Goal: Task Accomplishment & Management: Manage account settings

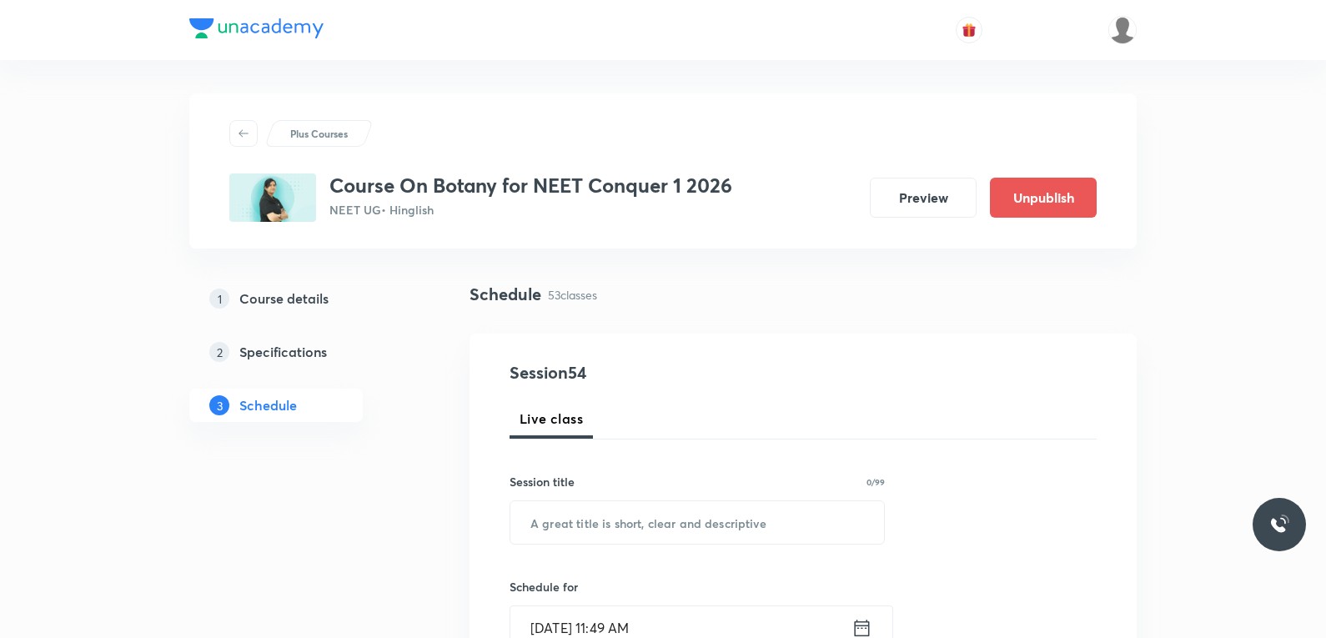
scroll to position [7547, 0]
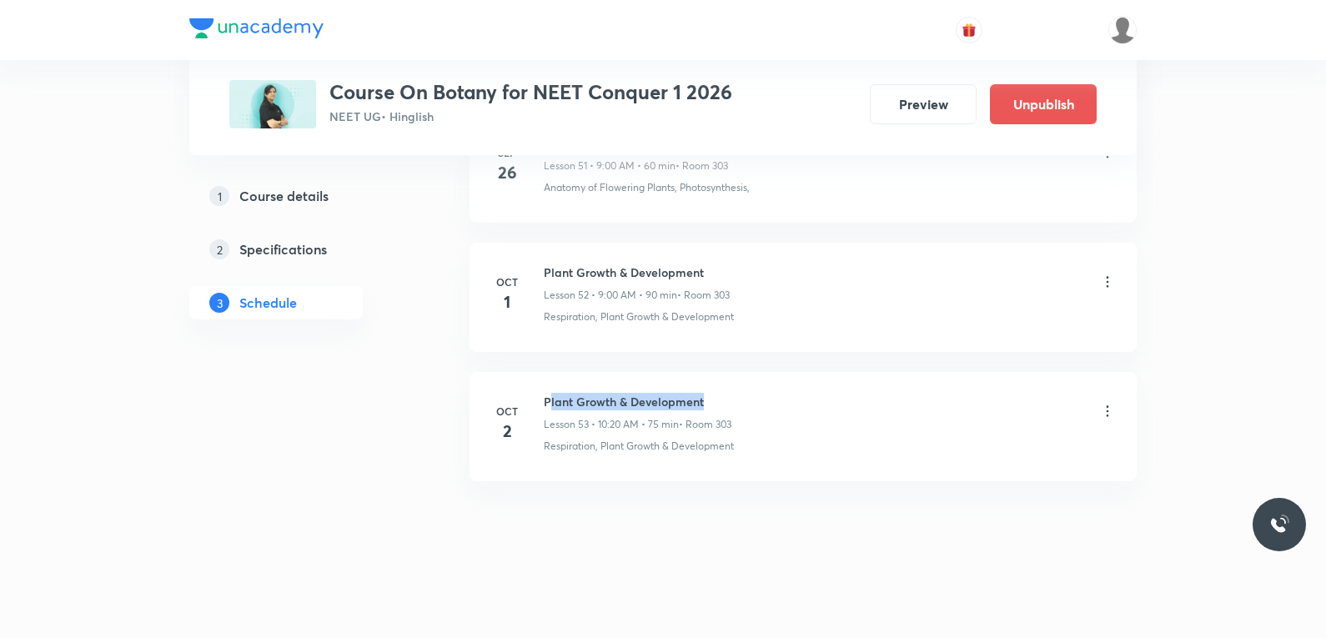
drag, startPoint x: 548, startPoint y: 406, endPoint x: 708, endPoint y: 407, distance: 160.1
click at [708, 407] on h6 "Plant Growth & Development" at bounding box center [638, 402] width 188 height 18
drag, startPoint x: 544, startPoint y: 402, endPoint x: 713, endPoint y: 405, distance: 168.4
click at [713, 405] on h6 "Plant Growth & Development" at bounding box center [638, 402] width 188 height 18
copy h6 "Plant Growth & Development"
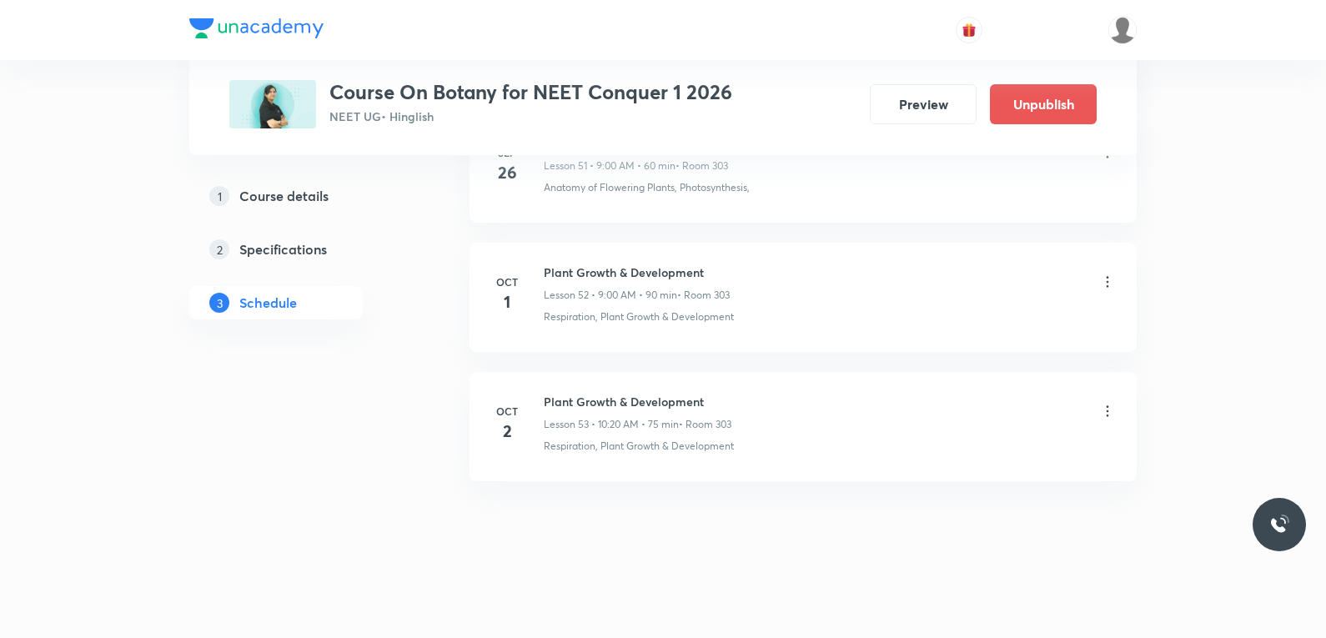
click at [1112, 415] on icon at bounding box center [1107, 411] width 17 height 17
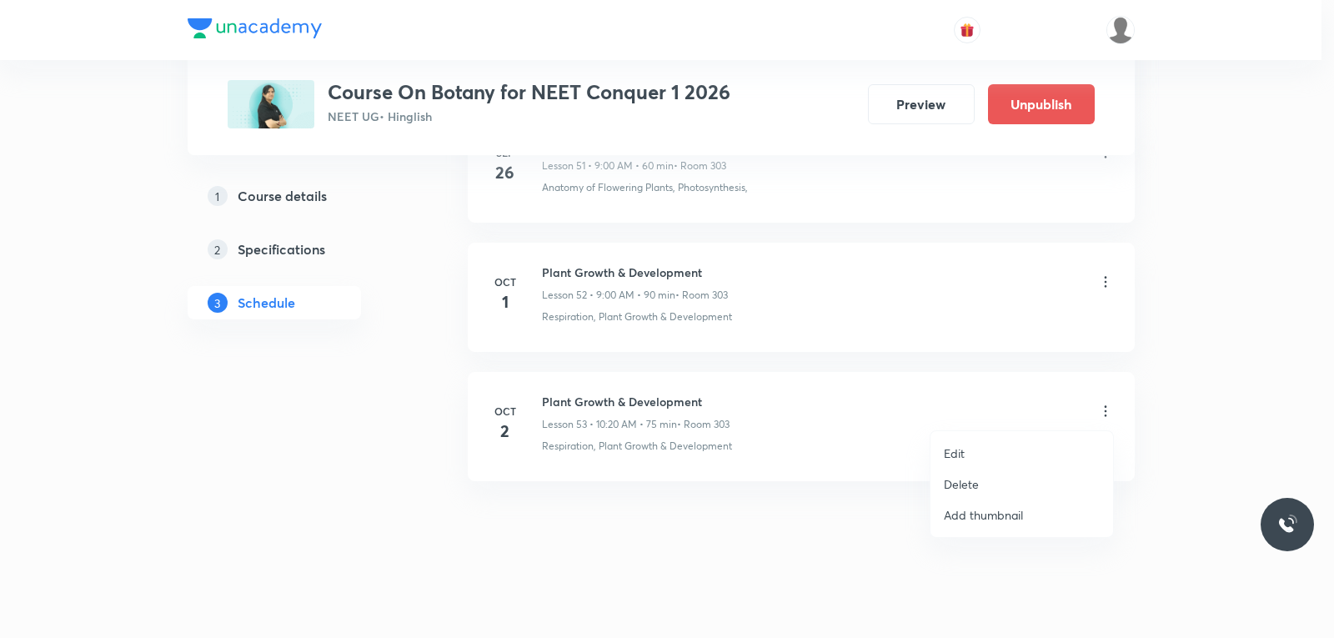
click at [772, 532] on div at bounding box center [667, 319] width 1334 height 638
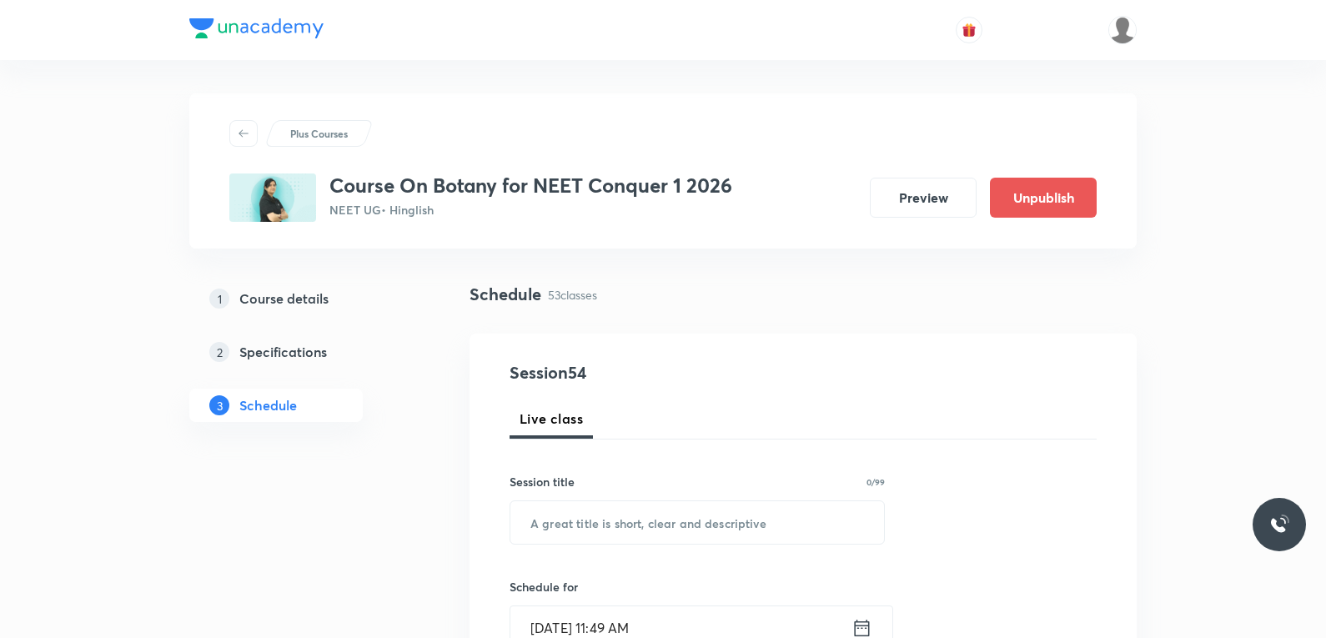
scroll to position [250, 0]
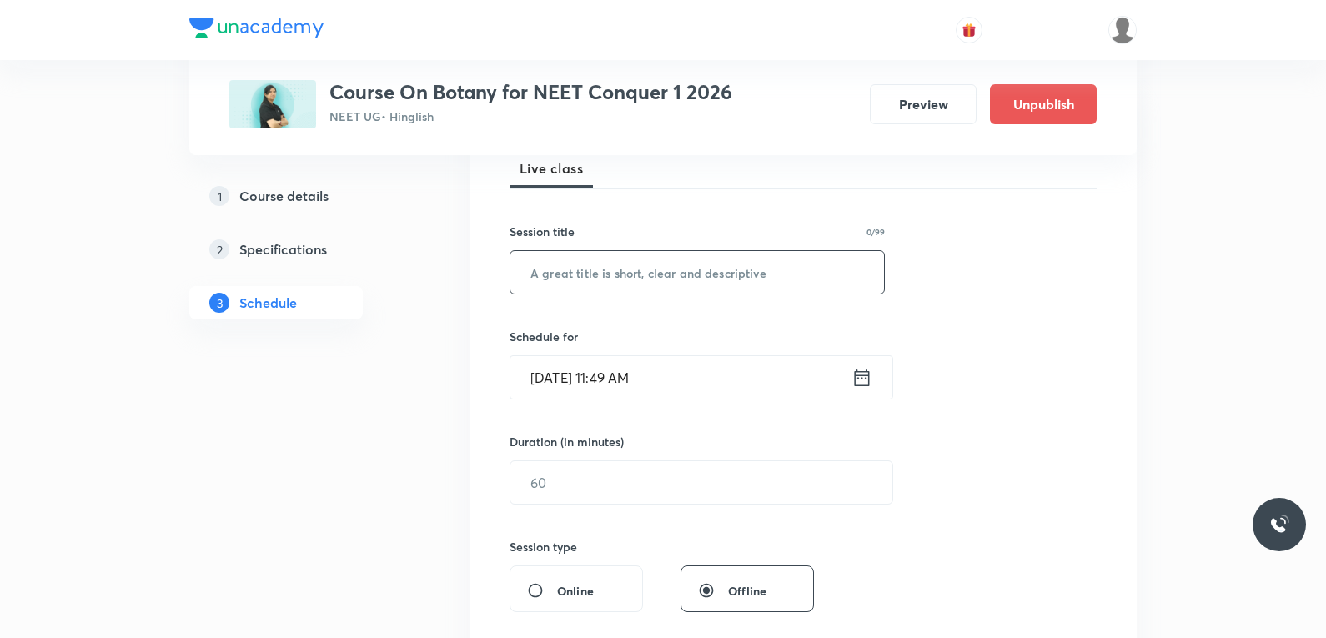
click at [769, 277] on input "text" at bounding box center [696, 272] width 373 height 43
paste input "Plant Growth & Development"
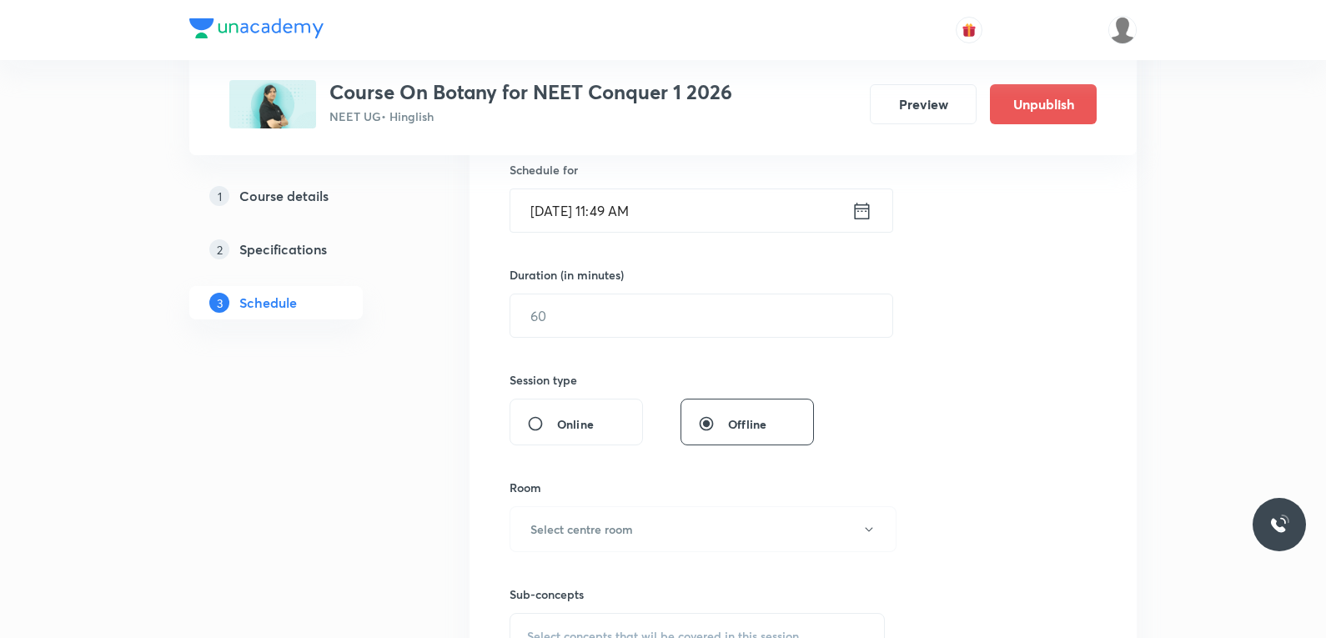
scroll to position [333, 0]
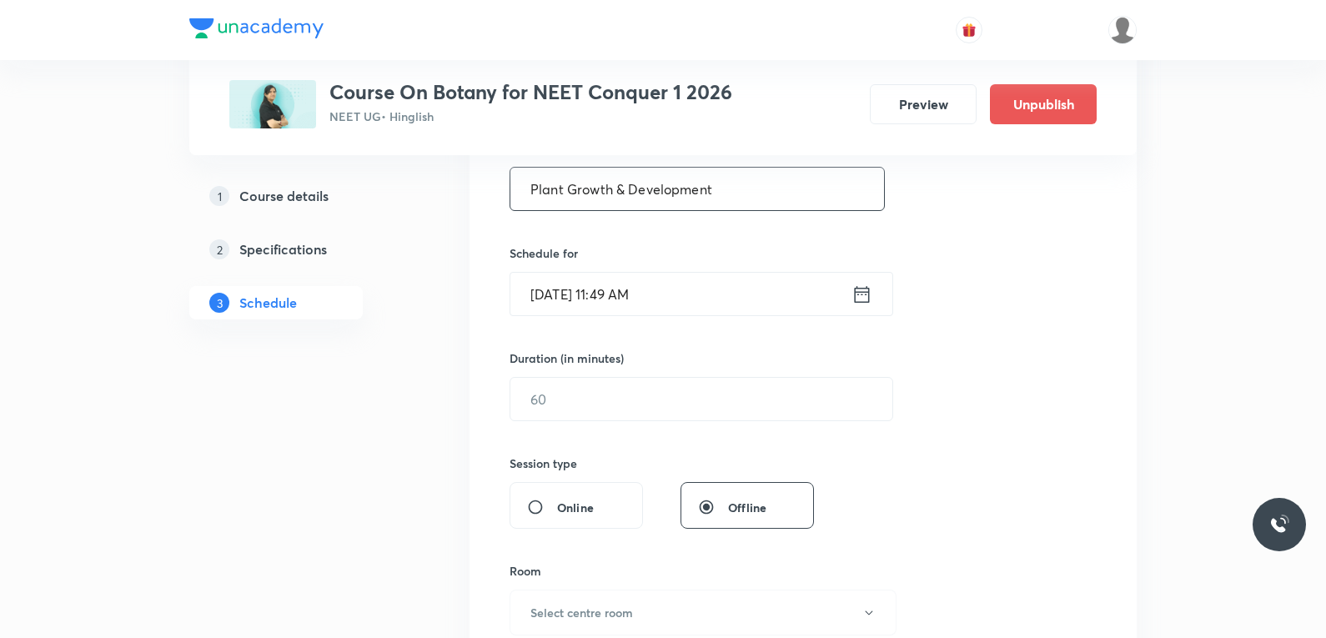
type input "Plant Growth & Development"
click at [554, 300] on input "[DATE] 11:49 AM" at bounding box center [680, 294] width 341 height 43
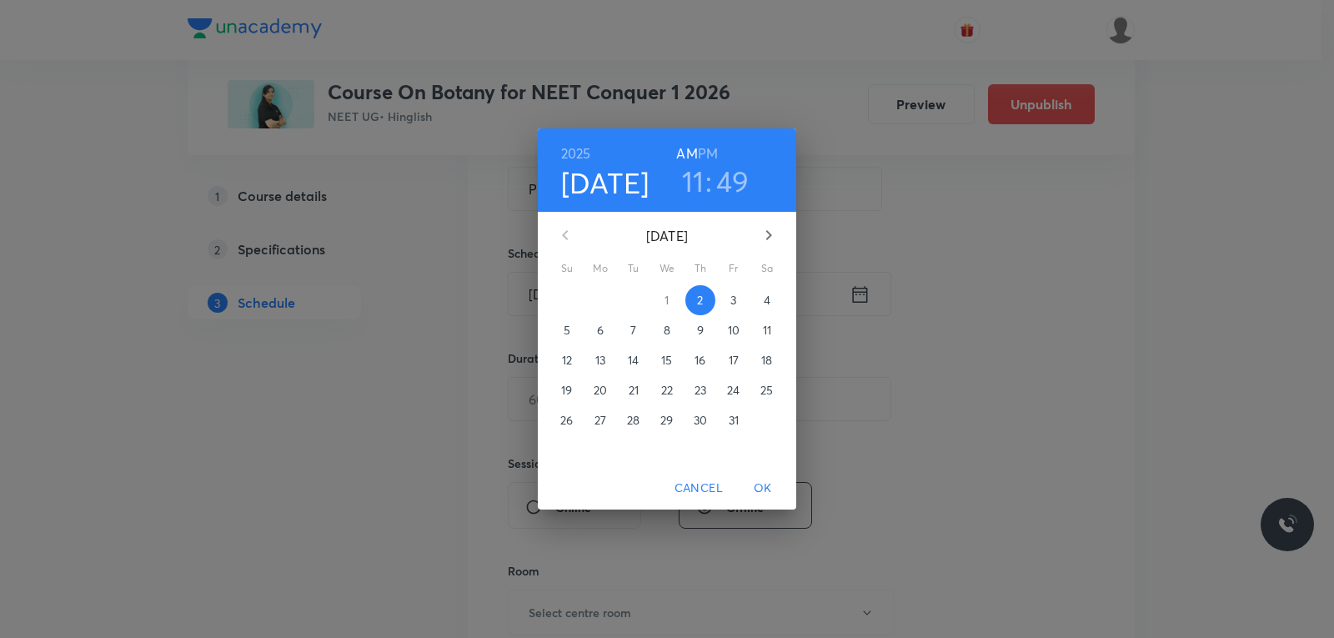
click at [705, 152] on h6 "PM" at bounding box center [708, 153] width 20 height 23
click at [695, 180] on h3 "11" at bounding box center [693, 180] width 23 height 35
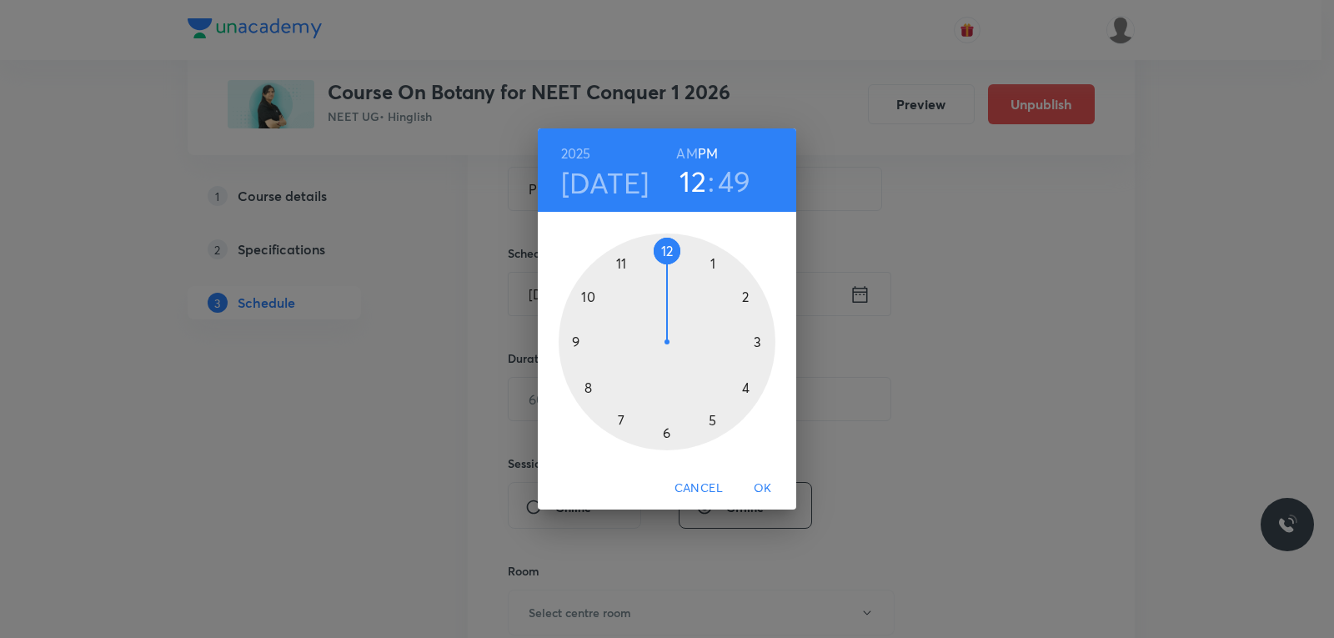
drag, startPoint x: 631, startPoint y: 260, endPoint x: 661, endPoint y: 260, distance: 30.0
click at [661, 260] on div at bounding box center [667, 341] width 217 height 217
drag, startPoint x: 606, startPoint y: 285, endPoint x: 671, endPoint y: 259, distance: 70.0
click at [671, 259] on div at bounding box center [667, 341] width 217 height 217
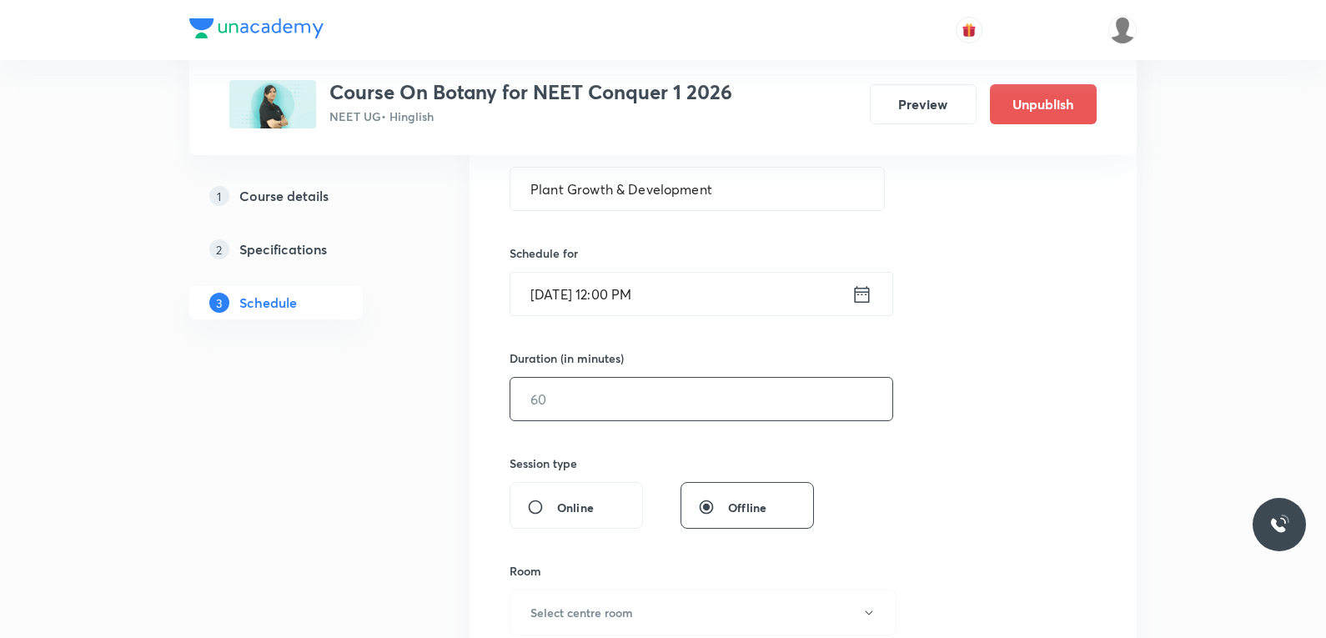
click at [570, 395] on input "text" at bounding box center [701, 399] width 382 height 43
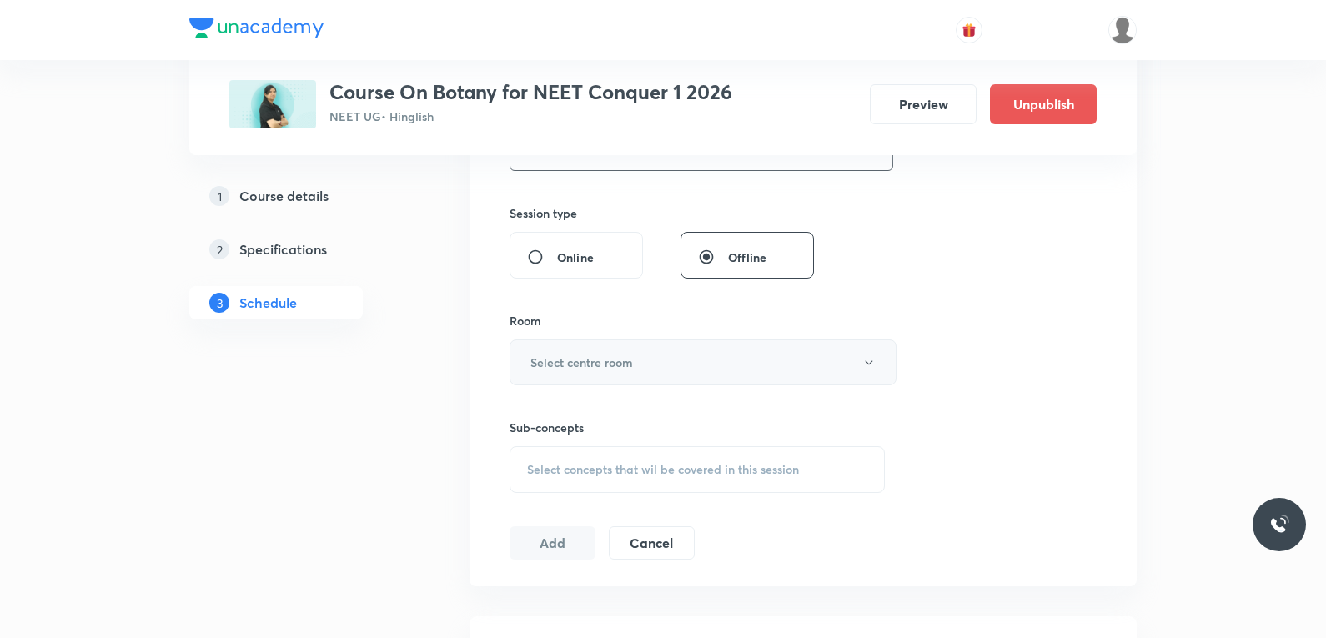
type input "40"
click at [684, 368] on button "Select centre room" at bounding box center [702, 362] width 387 height 46
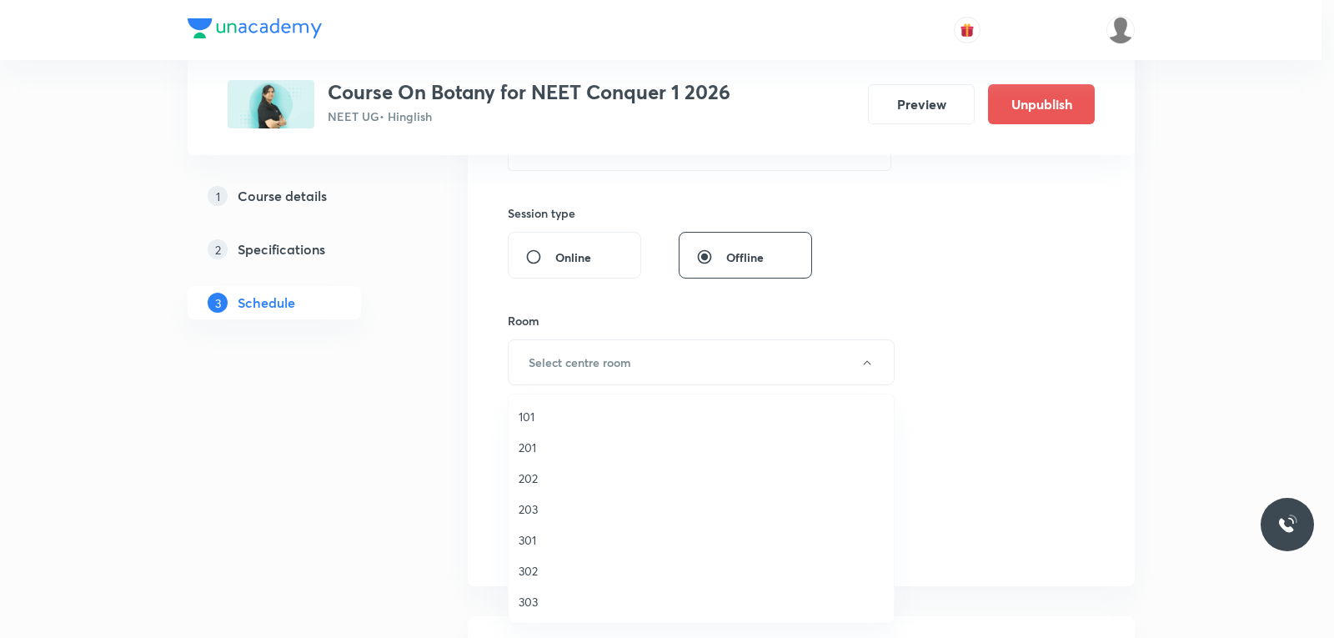
click at [540, 599] on span "303" at bounding box center [701, 602] width 365 height 18
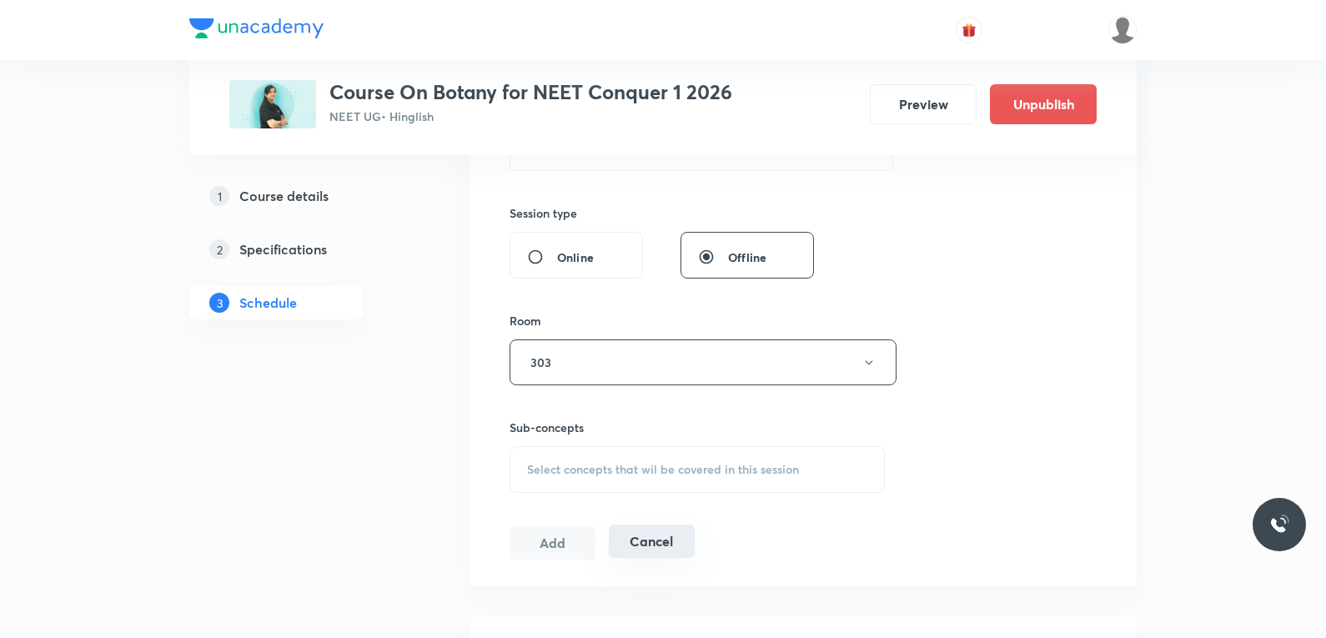
scroll to position [750, 0]
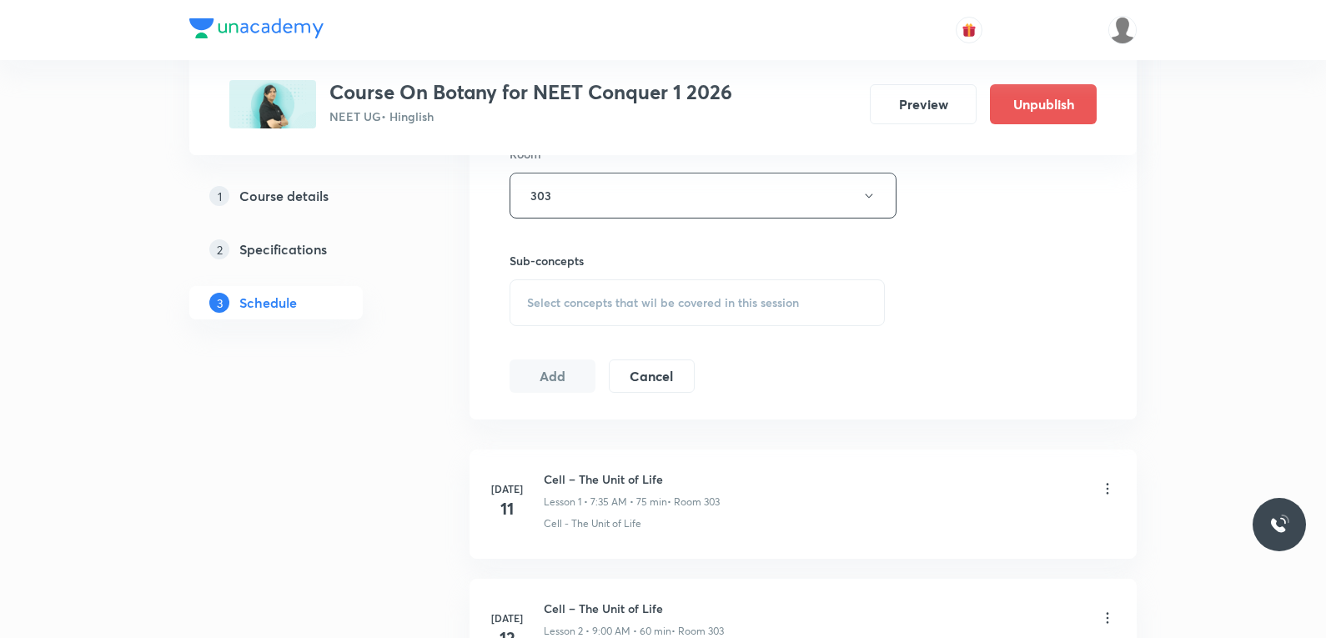
click at [717, 283] on div "Select concepts that wil be covered in this session" at bounding box center [696, 302] width 375 height 47
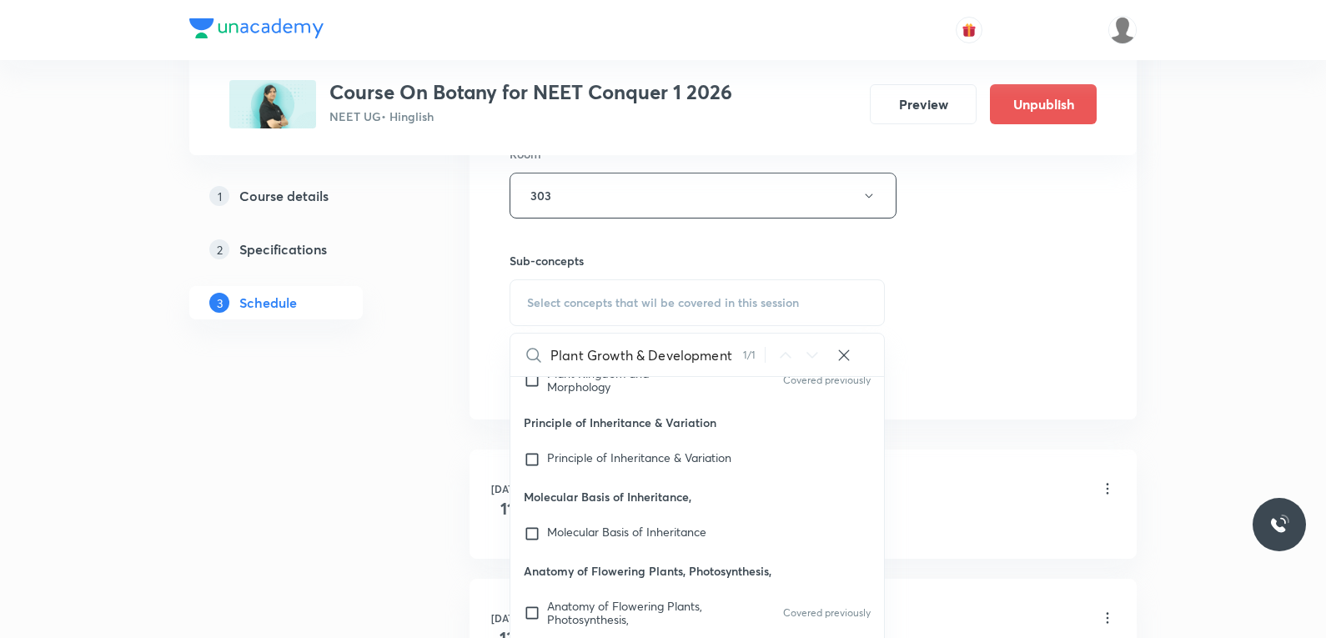
scroll to position [834, 0]
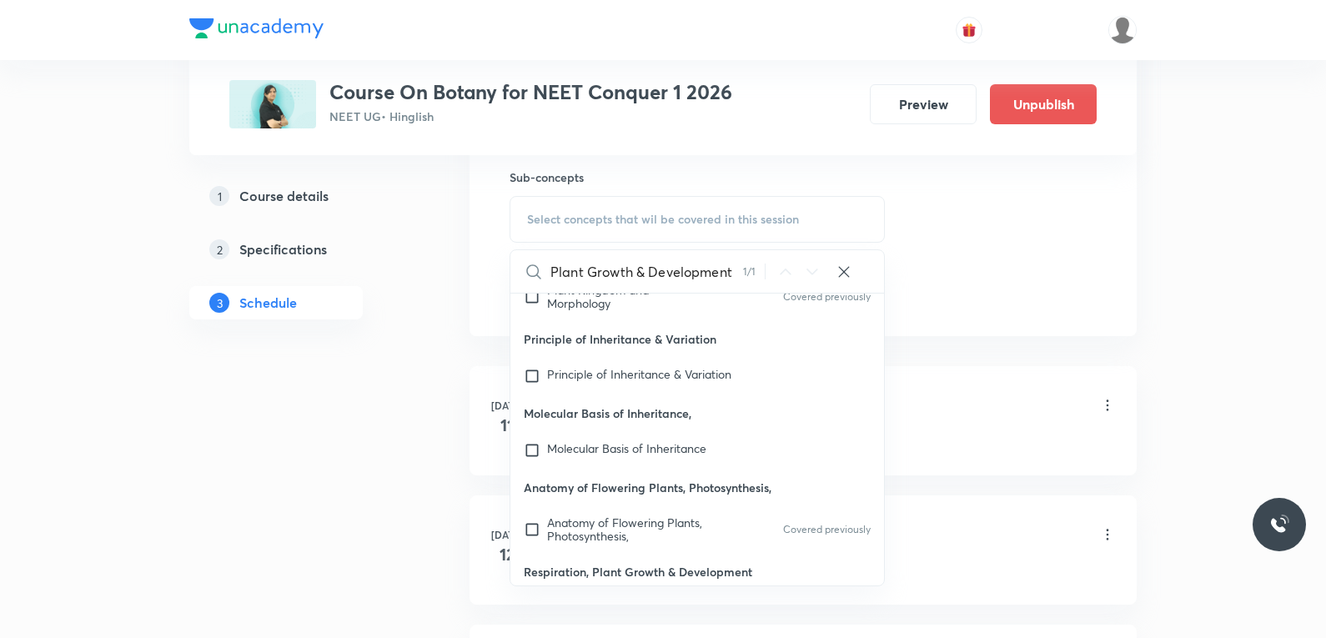
type input "Plant Growth & Development"
click at [618, 599] on mark "Plant Growth & Development" at bounding box center [619, 613] width 144 height 29
checkbox input "true"
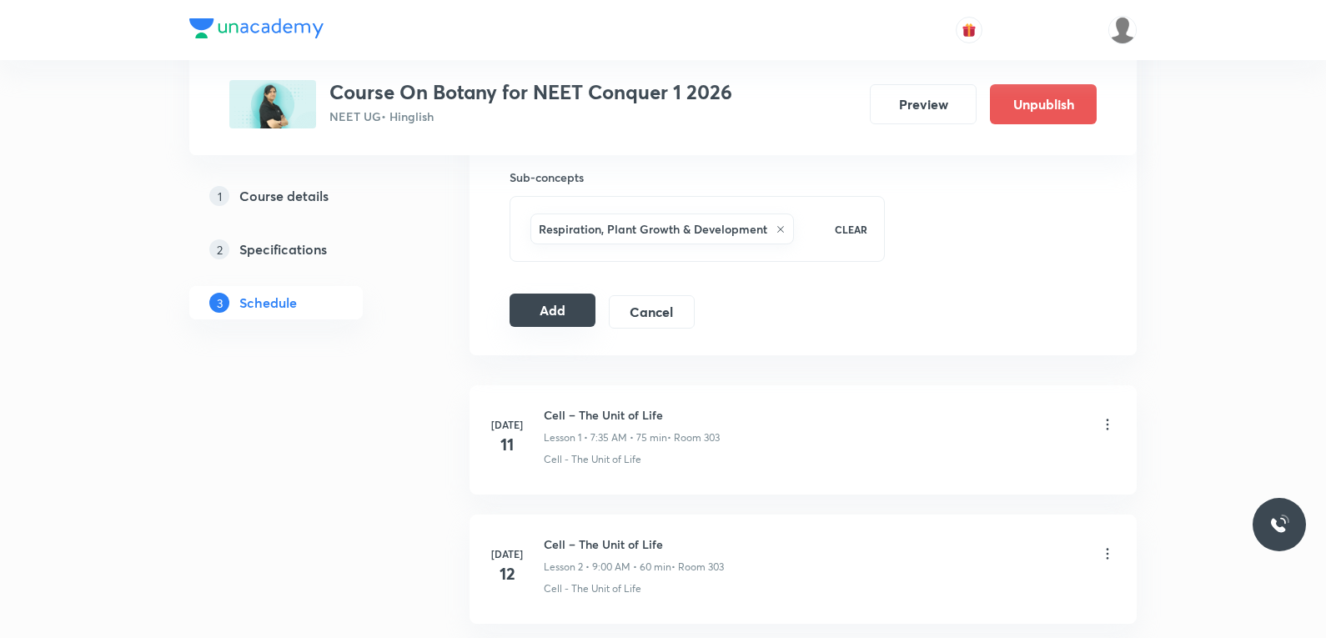
click at [549, 315] on button "Add" at bounding box center [552, 309] width 86 height 33
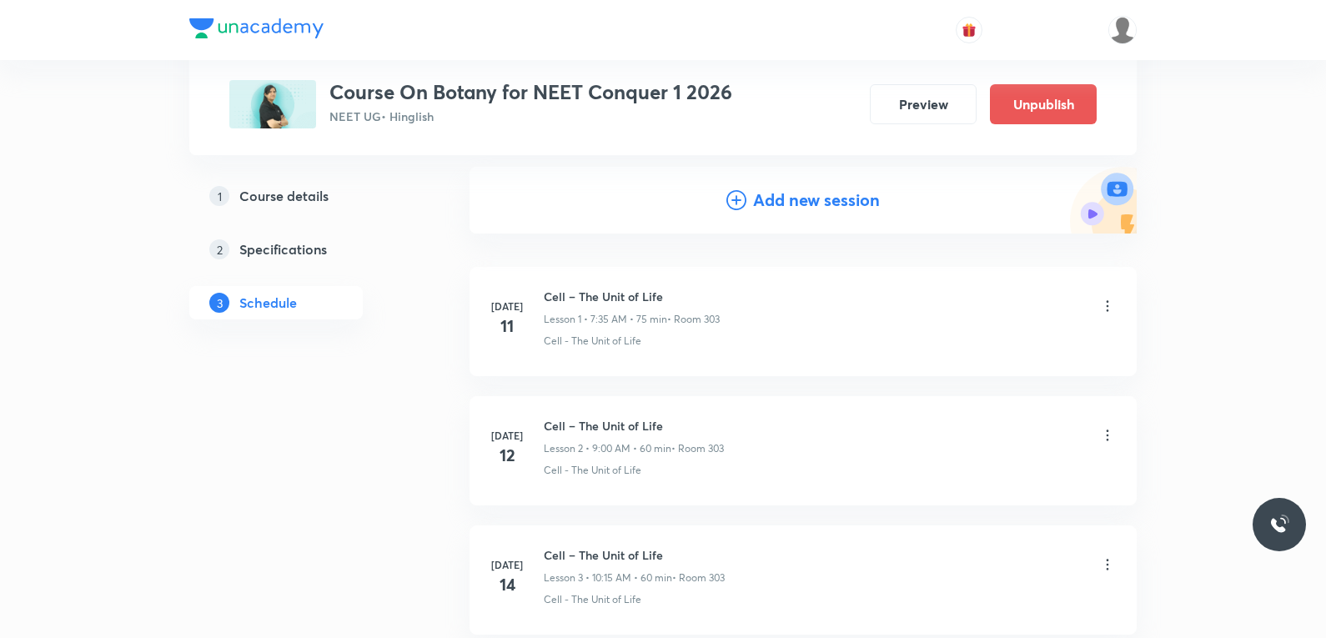
scroll to position [6910, 0]
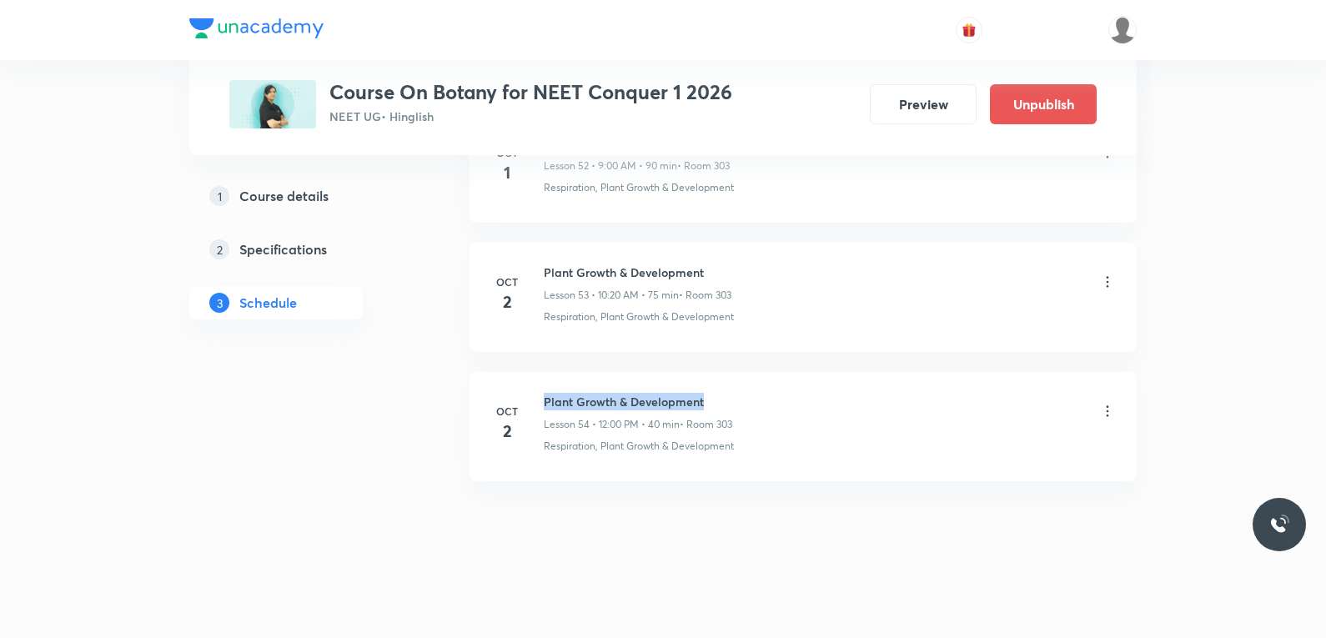
drag, startPoint x: 546, startPoint y: 404, endPoint x: 704, endPoint y: 409, distance: 158.5
click at [704, 409] on h6 "Plant Growth & Development" at bounding box center [638, 402] width 188 height 18
click at [1105, 409] on icon at bounding box center [1107, 411] width 17 height 17
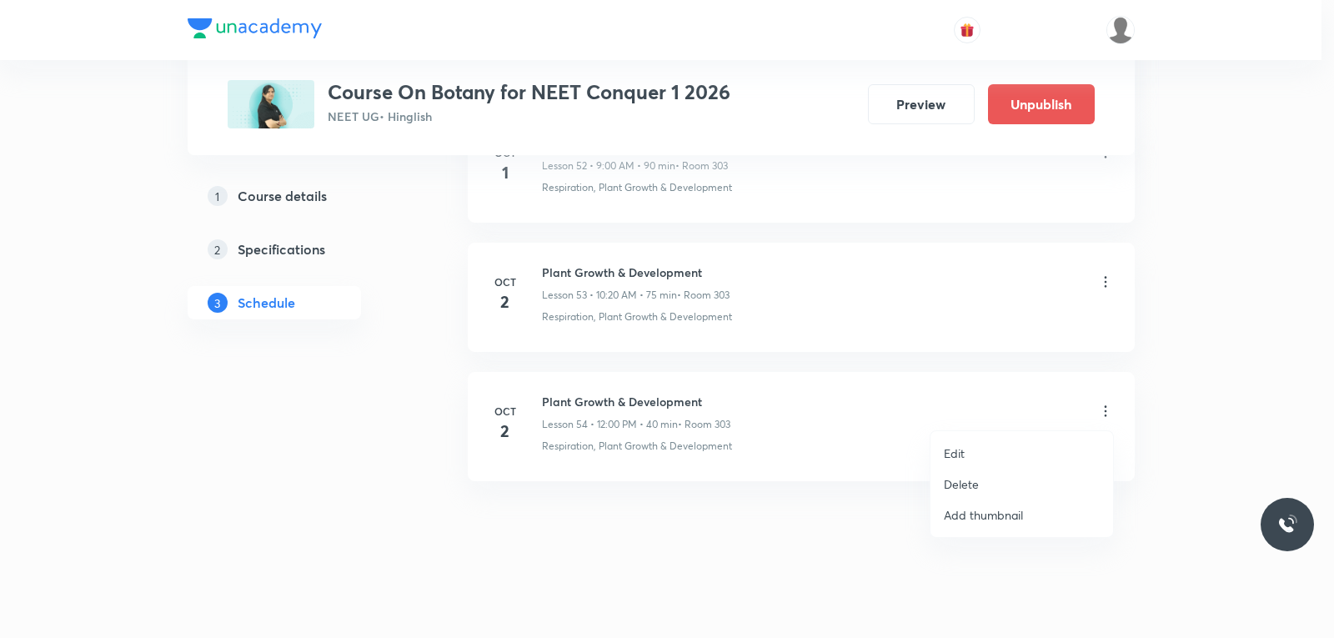
click at [972, 484] on p "Delete" at bounding box center [961, 484] width 35 height 18
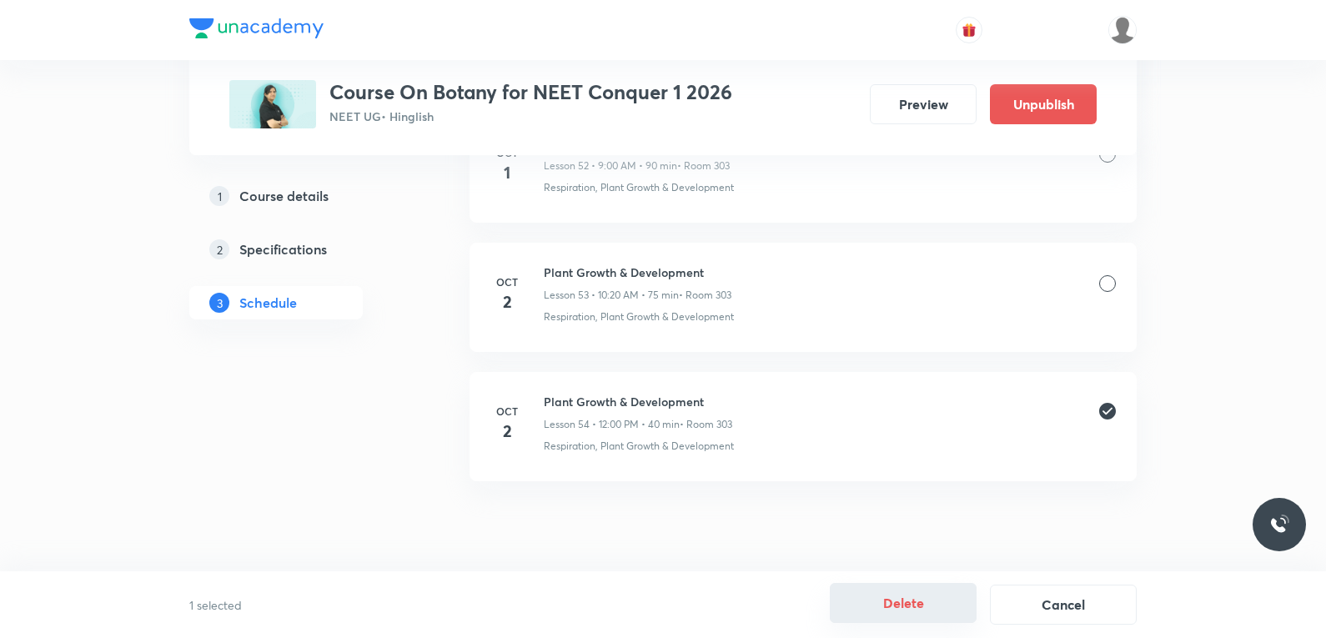
click at [915, 606] on button "Delete" at bounding box center [903, 603] width 147 height 40
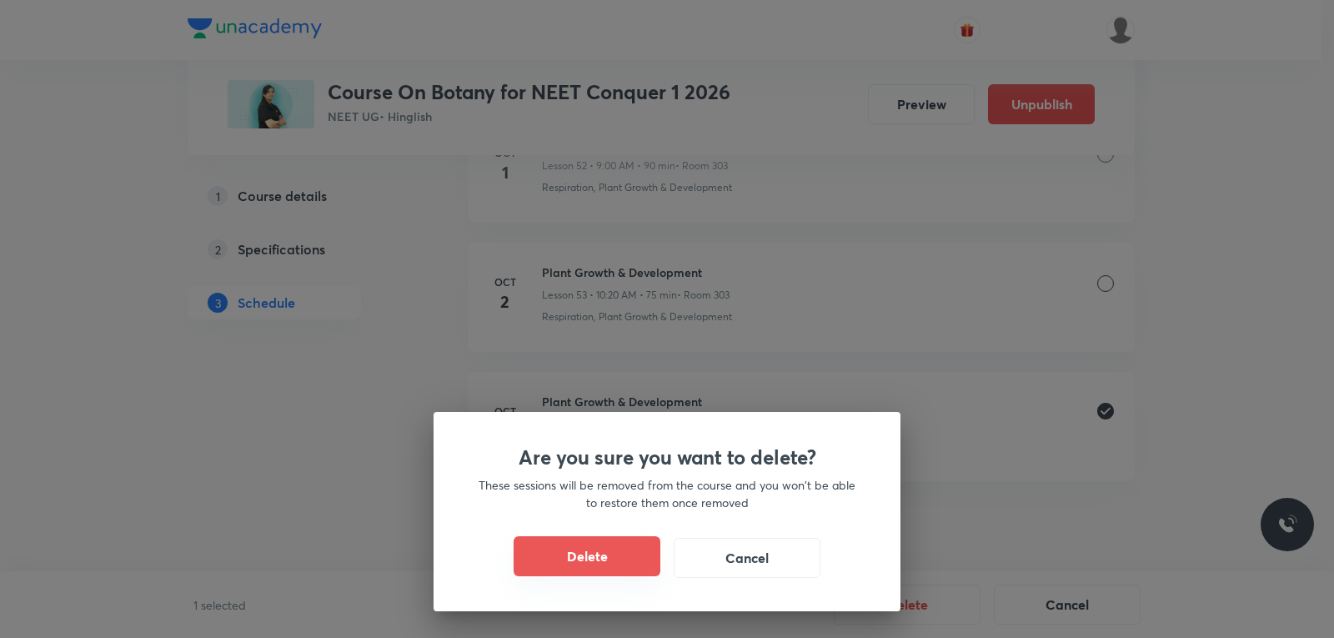
click at [519, 557] on button "Delete" at bounding box center [587, 556] width 147 height 40
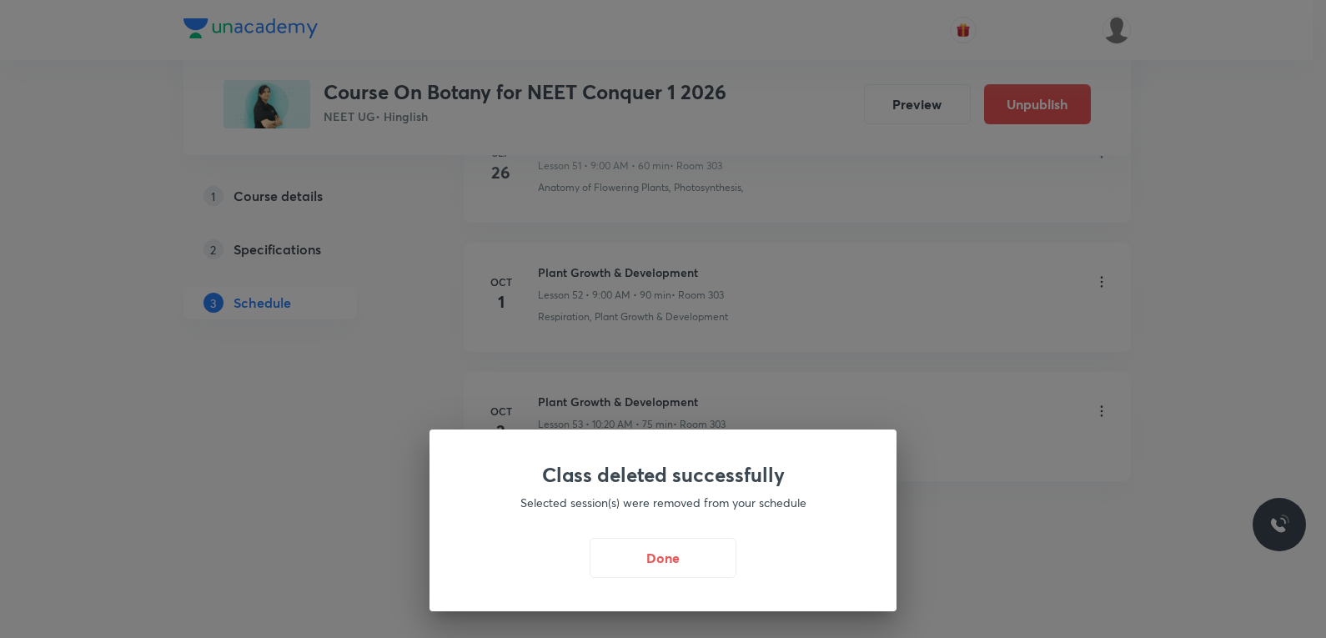
scroll to position [6781, 0]
click at [685, 564] on button "Done" at bounding box center [667, 556] width 147 height 40
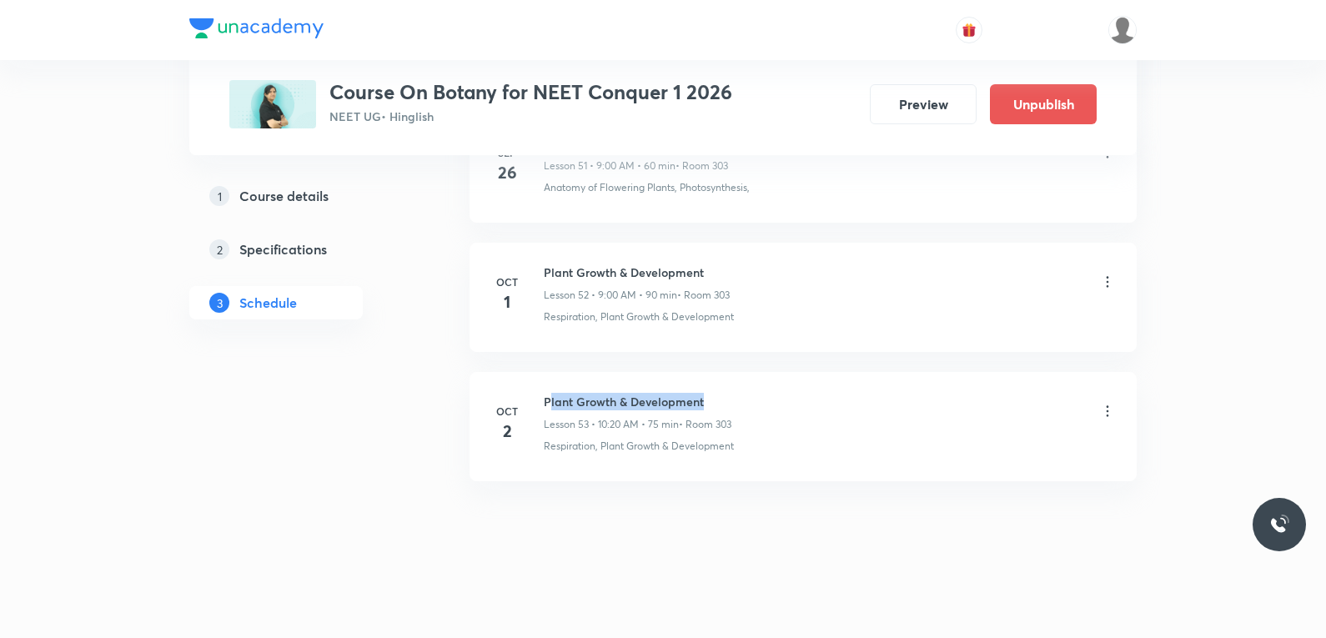
drag, startPoint x: 548, startPoint y: 402, endPoint x: 715, endPoint y: 399, distance: 167.6
click at [715, 399] on h6 "Plant Growth & Development" at bounding box center [638, 402] width 188 height 18
drag, startPoint x: 547, startPoint y: 399, endPoint x: 739, endPoint y: 402, distance: 191.8
click at [739, 402] on div "[DATE] Plant Growth & Development Lesson 53 • 10:20 AM • 75 min • Room 303 Resp…" at bounding box center [802, 423] width 625 height 61
click at [671, 402] on h6 "Plant Growth & Development" at bounding box center [638, 402] width 188 height 18
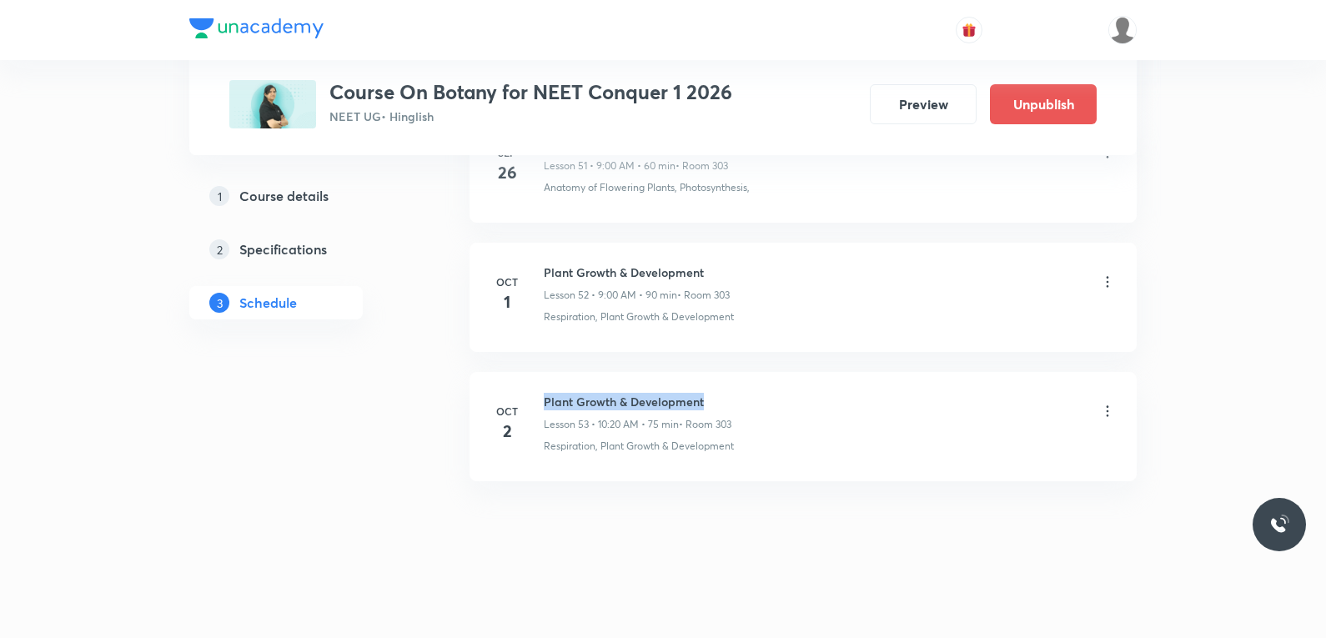
drag, startPoint x: 544, startPoint y: 401, endPoint x: 775, endPoint y: 398, distance: 231.0
click at [775, 398] on div "Plant Growth & Development Lesson 53 • 10:20 AM • 75 min • Room 303" at bounding box center [830, 412] width 572 height 39
copy h6 "Plant Growth & Development"
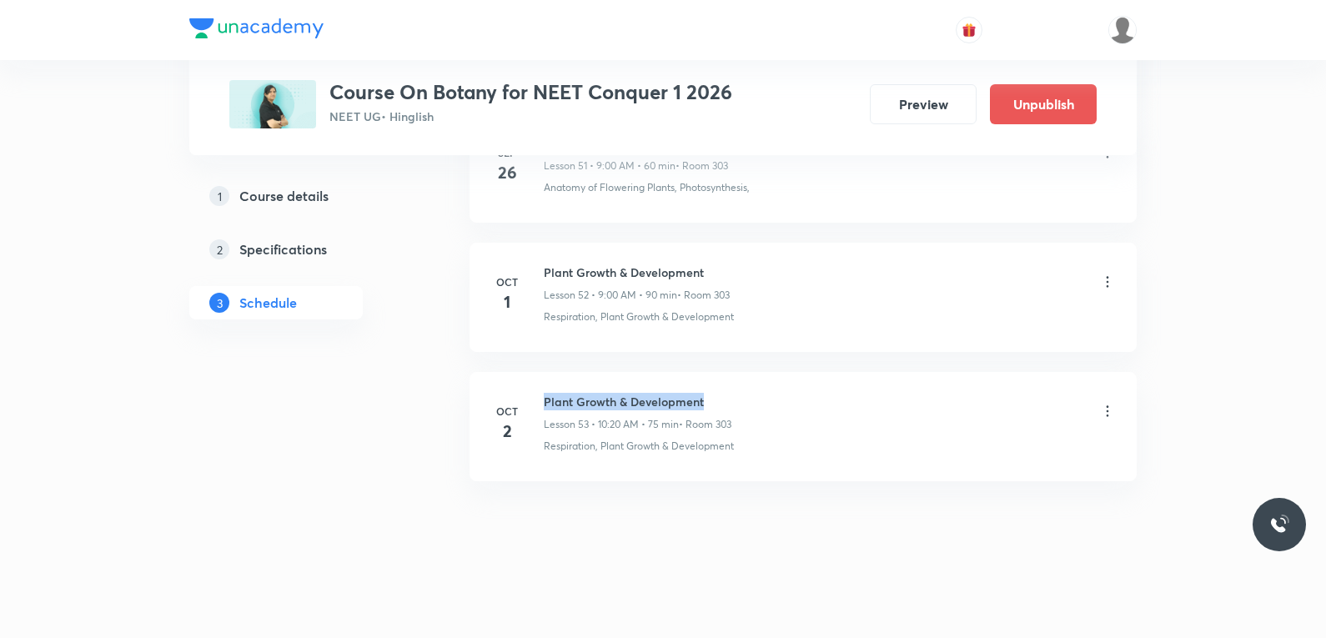
drag, startPoint x: 546, startPoint y: 402, endPoint x: 781, endPoint y: 402, distance: 235.1
click at [781, 402] on div "Plant Growth & Development Lesson 53 • 10:20 AM • 75 min • Room 303" at bounding box center [830, 412] width 572 height 39
